Goal: Information Seeking & Learning: Learn about a topic

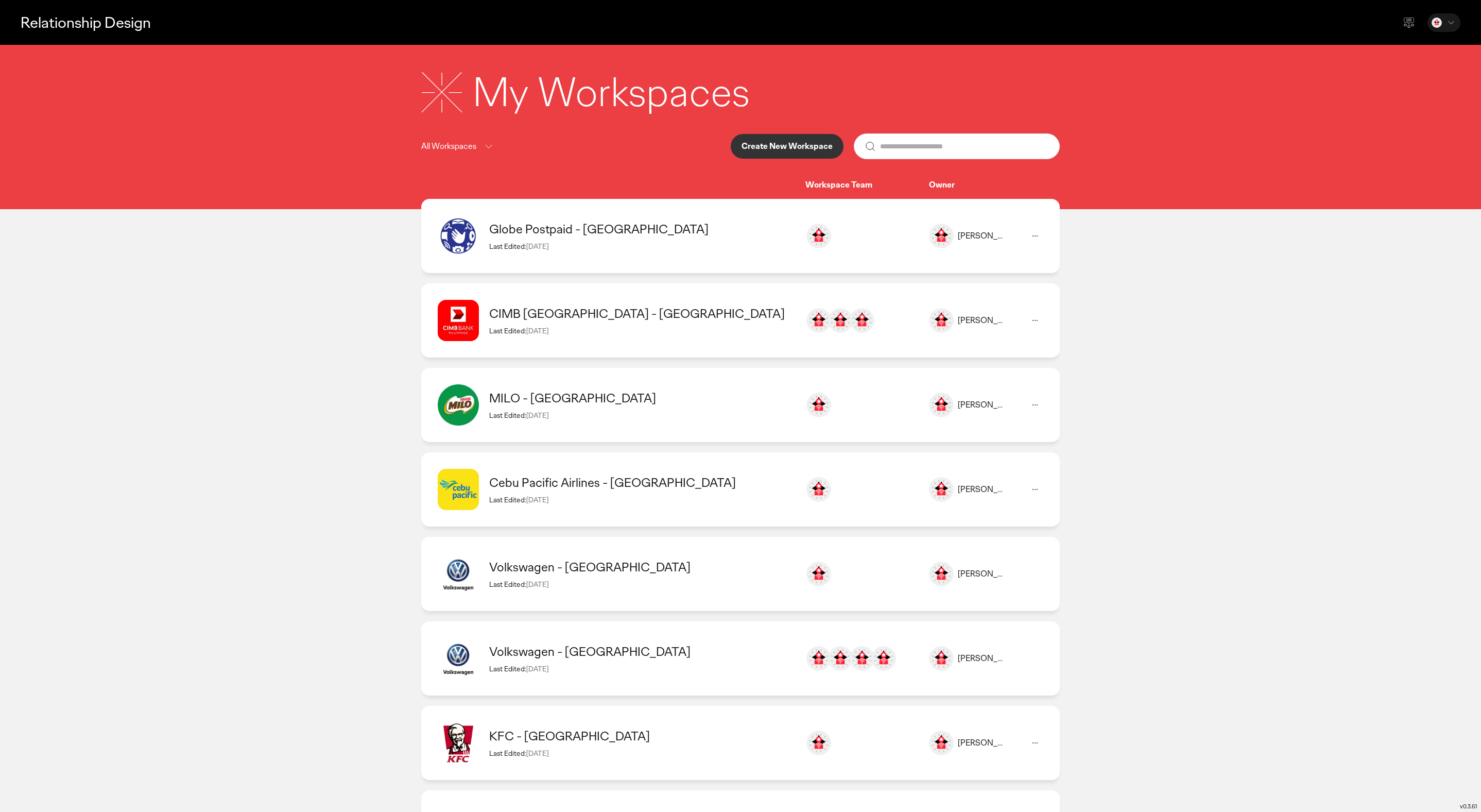
click at [600, 306] on div "CIMB [GEOGRAPHIC_DATA] - [GEOGRAPHIC_DATA]" at bounding box center [642, 313] width 306 height 16
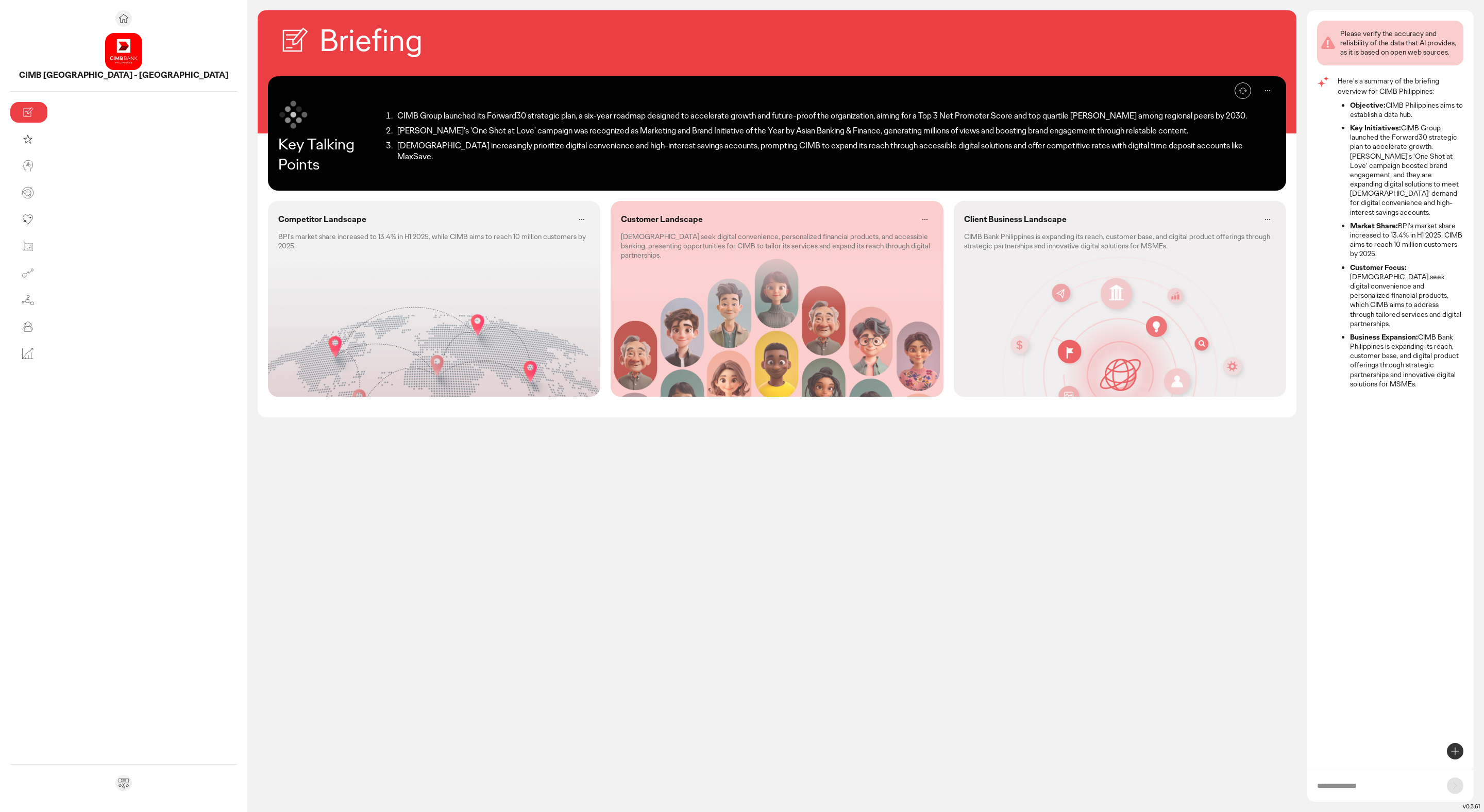
click at [399, 312] on div "Competitor Landscape BPI's market share increased to 13.4% in H1 2025, while CI…" at bounding box center [434, 298] width 332 height 195
click at [741, 245] on p "[DEMOGRAPHIC_DATA] seek digital convenience, personalized financial products, a…" at bounding box center [776, 245] width 312 height 29
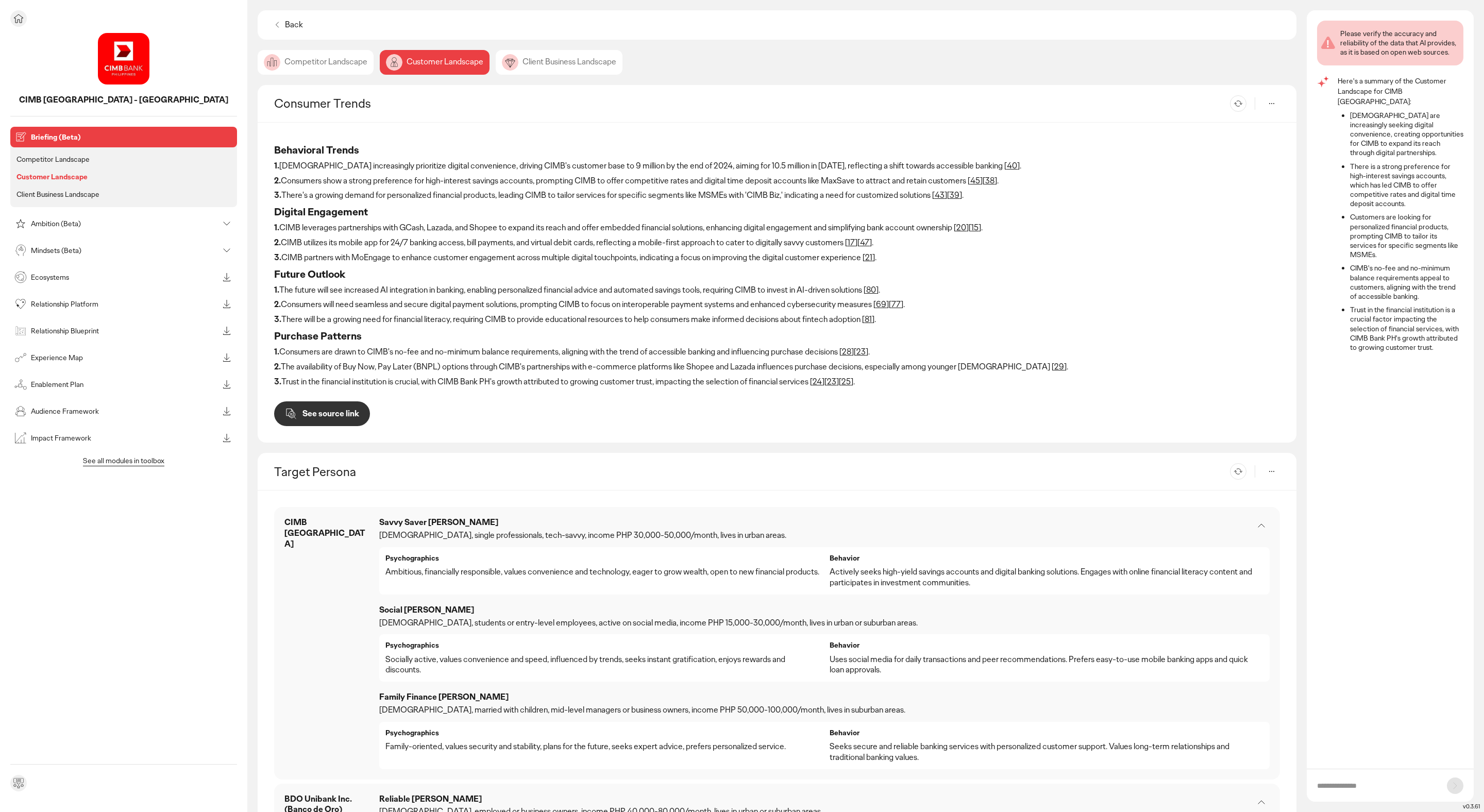
click at [77, 247] on p "Mindsets (Beta)" at bounding box center [124, 250] width 187 height 7
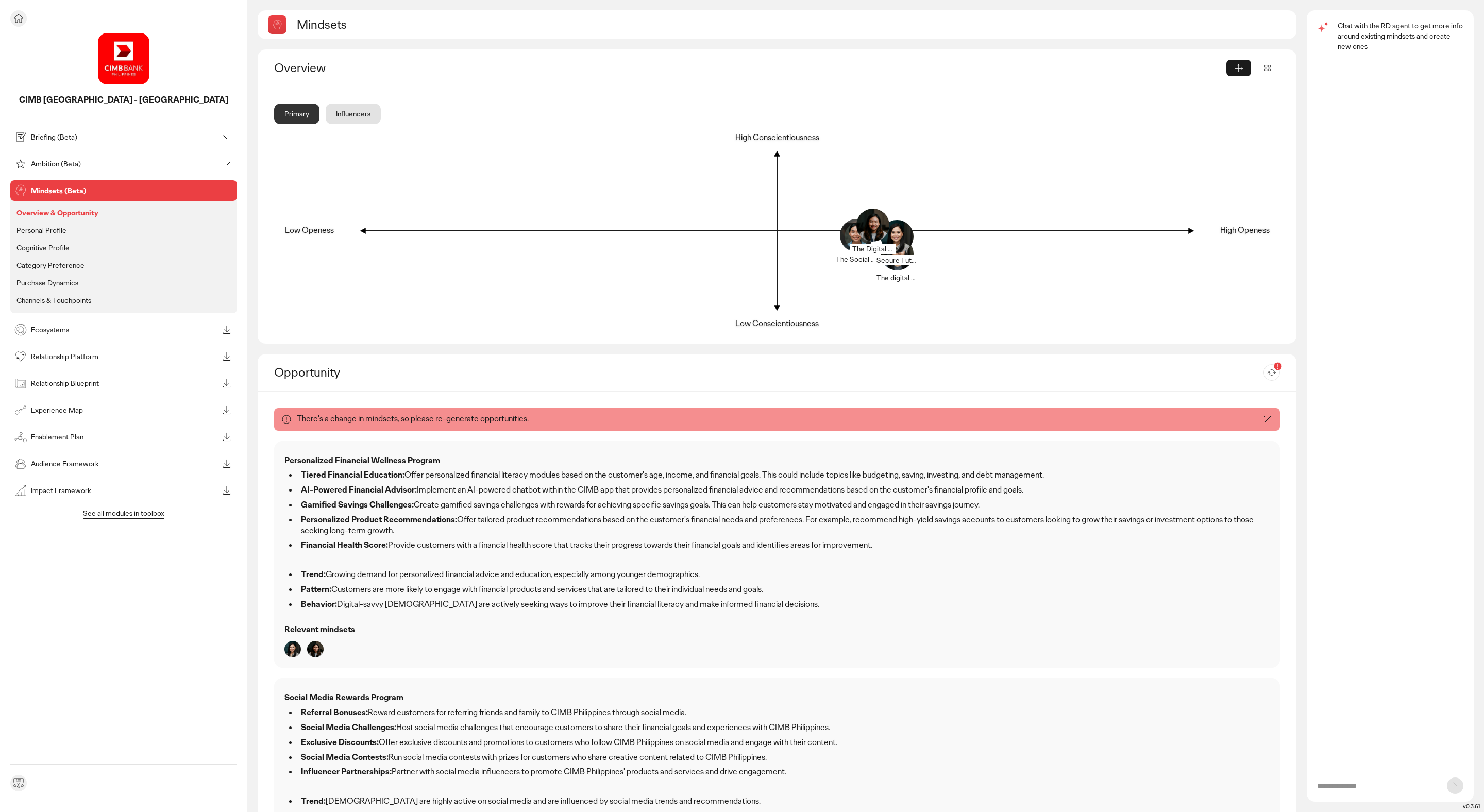
click at [70, 249] on li "Cognitive Profile" at bounding box center [124, 248] width 218 height 13
